Goal: Task Accomplishment & Management: Manage account settings

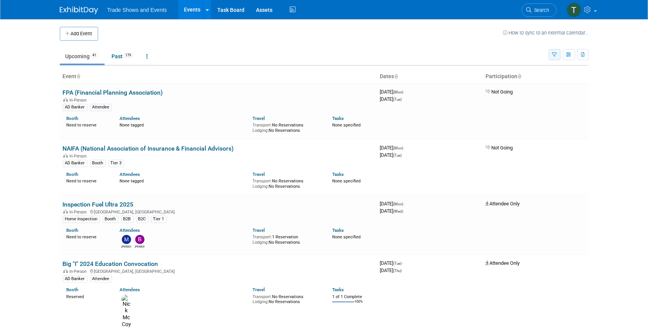
click at [551, 53] on button "button" at bounding box center [555, 54] width 12 height 11
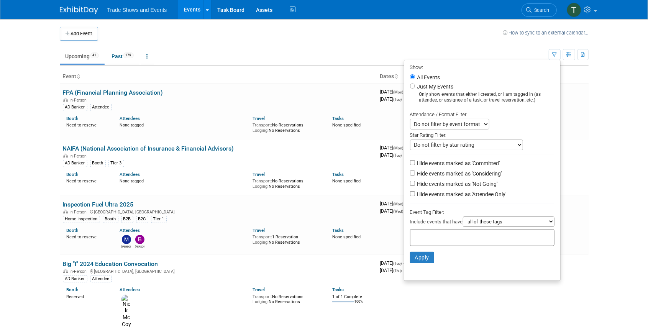
click at [483, 181] on label "Hide events marked as 'Not Going'" at bounding box center [457, 184] width 82 height 8
click at [415, 181] on input "Hide events marked as 'Not Going'" at bounding box center [412, 183] width 5 height 5
checkbox input "true"
click at [484, 192] on label "Hide events marked as 'Attendee Only'" at bounding box center [461, 195] width 91 height 8
click at [415, 192] on input "Hide events marked as 'Attendee Only'" at bounding box center [412, 193] width 5 height 5
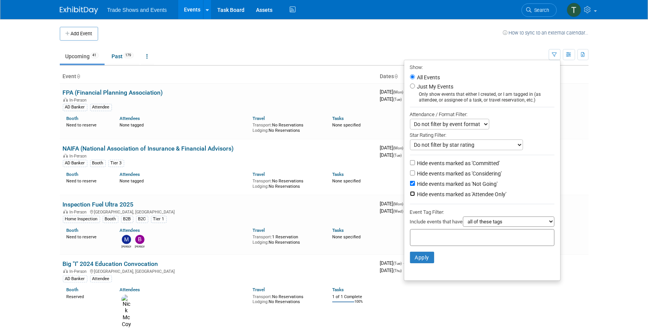
checkbox input "true"
click at [422, 257] on button "Apply" at bounding box center [422, 258] width 25 height 12
